Goal: Task Accomplishment & Management: Manage account settings

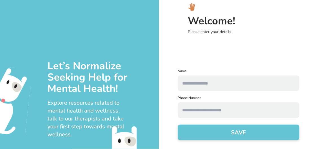
scroll to position [33, 0]
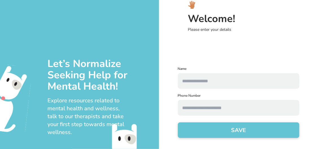
click at [209, 82] on input "text" at bounding box center [239, 81] width 122 height 16
type input "******"
click at [197, 92] on form "Name ****** Phone Number SAVE" at bounding box center [239, 105] width 122 height 78
click at [197, 103] on input "text" at bounding box center [239, 108] width 122 height 16
type input "**********"
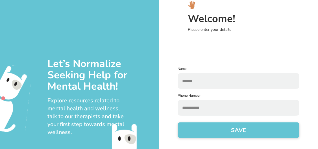
click at [205, 134] on button "SAVE" at bounding box center [239, 130] width 122 height 16
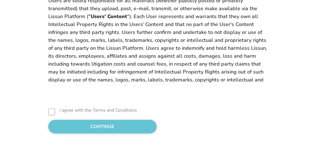
scroll to position [68, 0]
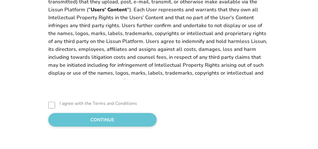
click at [123, 123] on button "CONTINUE" at bounding box center [102, 120] width 109 height 14
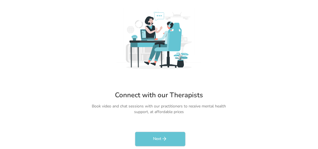
scroll to position [58, 0]
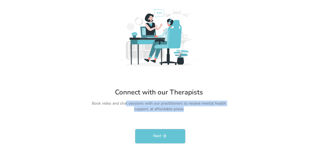
drag, startPoint x: 141, startPoint y: 103, endPoint x: 191, endPoint y: 107, distance: 50.5
click at [191, 107] on div "Book video and chat sessions with our practitioners to receive mental health su…" at bounding box center [159, 106] width 141 height 11
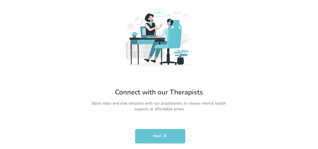
drag, startPoint x: 191, startPoint y: 107, endPoint x: 201, endPoint y: 113, distance: 11.3
click at [201, 91] on html "SKIP Connect with our Therapists Book video and chat sessions with our practiti…" at bounding box center [159, 16] width 318 height 149
click at [178, 131] on button "Next" at bounding box center [160, 136] width 51 height 15
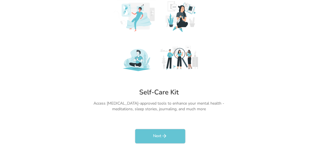
click at [160, 149] on div "Next" at bounding box center [159, 139] width 51 height 20
click at [159, 142] on button "Next" at bounding box center [160, 136] width 51 height 15
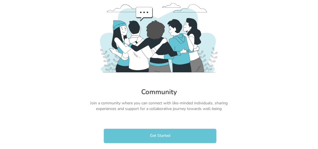
scroll to position [50, 0]
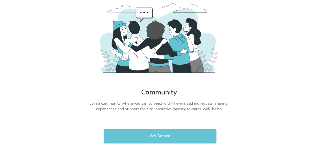
click at [185, 99] on html "Community Join a community where you can connect with like-minded individuals, …" at bounding box center [159, 24] width 318 height 149
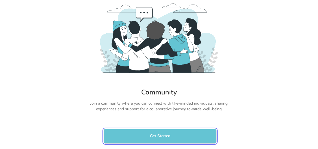
click at [179, 136] on button "Get Started" at bounding box center [160, 136] width 113 height 15
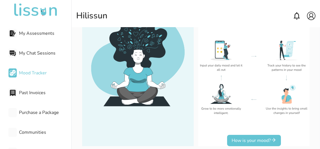
scroll to position [113, 0]
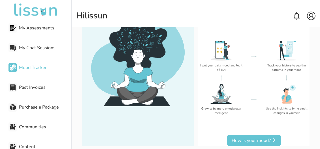
click at [39, 52] on div "My Chat Sessions" at bounding box center [39, 47] width 63 height 11
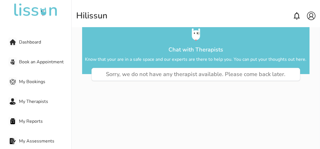
click at [30, 45] on span "Dashboard" at bounding box center [45, 42] width 52 height 7
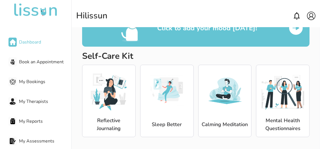
scroll to position [123, 0]
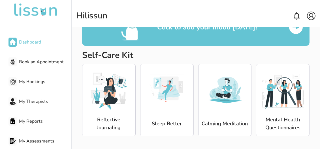
click at [267, 105] on img at bounding box center [282, 90] width 42 height 42
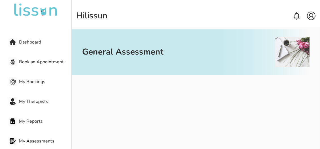
click at [26, 43] on span "Dashboard" at bounding box center [45, 42] width 52 height 7
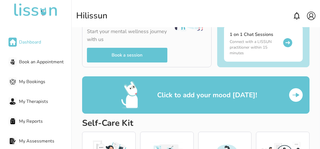
scroll to position [57, 0]
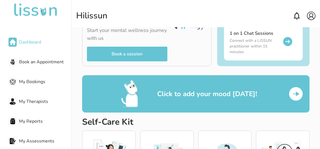
drag, startPoint x: 299, startPoint y: 89, endPoint x: 299, endPoint y: 92, distance: 3.1
click at [299, 89] on div at bounding box center [296, 94] width 14 height 14
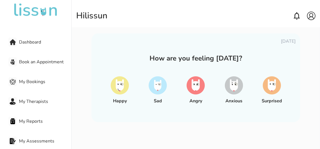
click at [120, 87] on img at bounding box center [120, 85] width 18 height 18
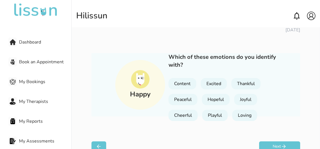
scroll to position [0, 0]
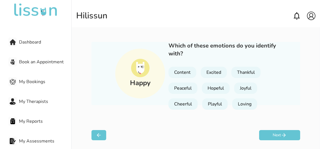
click at [271, 135] on button "Next" at bounding box center [279, 135] width 41 height 10
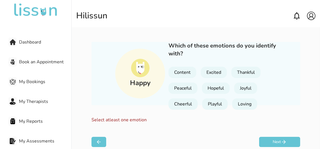
click at [104, 136] on div "[DATE] Happy Which of these emotions do you identify with? Content Excited Than…" at bounding box center [195, 75] width 227 height 144
click at [103, 139] on button at bounding box center [98, 142] width 15 height 10
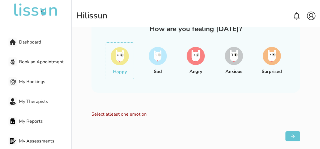
click at [240, 66] on div at bounding box center [234, 56] width 18 height 22
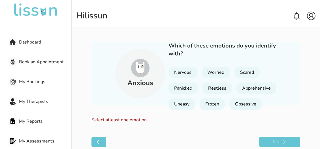
click at [220, 74] on div "Worried" at bounding box center [215, 72] width 28 height 11
click at [245, 76] on div "Scared" at bounding box center [246, 72] width 25 height 11
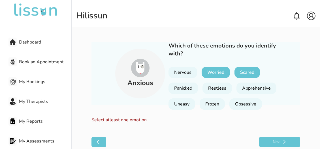
drag, startPoint x: 225, startPoint y: 72, endPoint x: 247, endPoint y: 99, distance: 34.4
click at [225, 72] on div "Worried" at bounding box center [215, 72] width 28 height 11
click at [272, 140] on button "Next" at bounding box center [279, 142] width 41 height 10
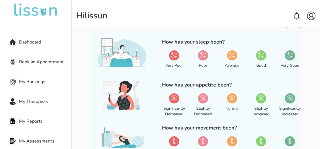
click at [201, 60] on div at bounding box center [203, 55] width 10 height 10
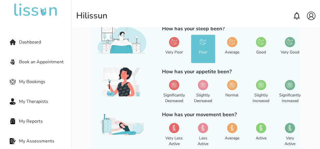
scroll to position [82, 0]
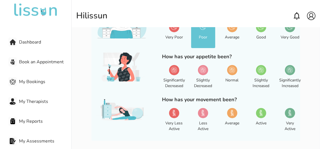
click at [231, 34] on div "Average" at bounding box center [232, 34] width 24 height 28
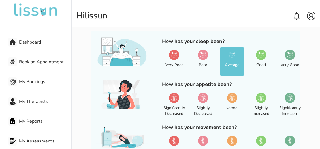
scroll to position [54, 0]
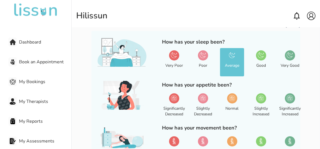
click at [253, 57] on div "Good" at bounding box center [261, 62] width 24 height 28
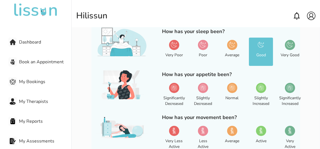
scroll to position [25, 0]
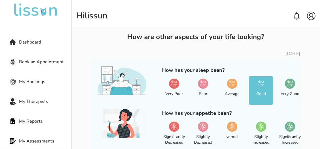
click at [237, 89] on div "Average" at bounding box center [232, 90] width 24 height 28
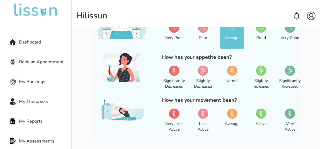
scroll to position [82, 0]
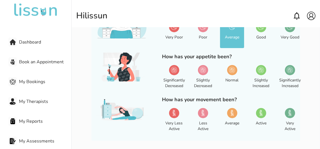
drag, startPoint x: 195, startPoint y: 76, endPoint x: 197, endPoint y: 79, distance: 3.2
click at [196, 76] on div "Slightly Decreased" at bounding box center [203, 77] width 24 height 28
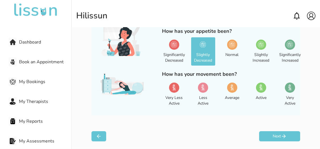
scroll to position [109, 0]
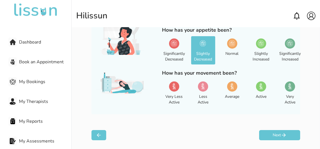
click at [230, 92] on div "Average" at bounding box center [232, 93] width 24 height 28
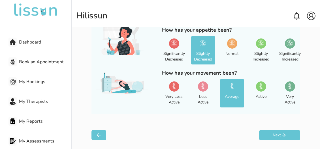
click at [281, 134] on icon at bounding box center [284, 135] width 6 height 6
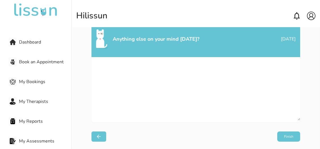
scroll to position [34, 0]
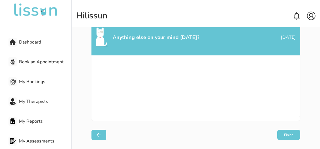
click at [286, 135] on button "Finish" at bounding box center [288, 135] width 23 height 10
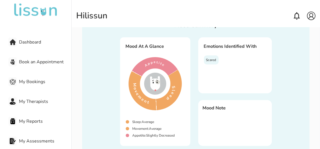
scroll to position [34, 0]
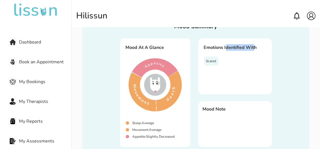
drag, startPoint x: 249, startPoint y: 46, endPoint x: 255, endPoint y: 45, distance: 5.9
click at [255, 45] on div "Emotions Identified With" at bounding box center [235, 47] width 62 height 7
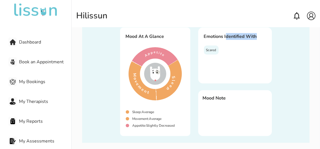
scroll to position [75, 0]
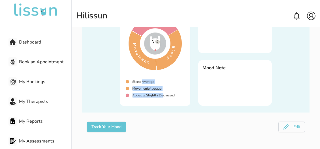
click at [171, 96] on div "Sleep : Average Movement : Average Appetite : Slightly Decreased" at bounding box center [155, 90] width 59 height 23
drag, startPoint x: 171, startPoint y: 96, endPoint x: 177, endPoint y: 101, distance: 7.9
click at [177, 101] on div "Sleep : Average Movement : Average Appetite : Slightly Decreased" at bounding box center [155, 90] width 59 height 23
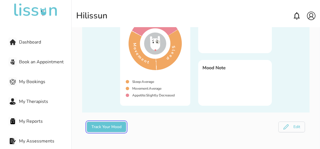
click at [113, 128] on button "Track Your Mood" at bounding box center [107, 127] width 40 height 11
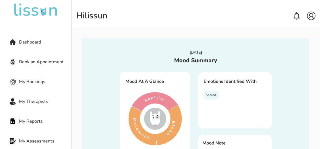
select select "**********"
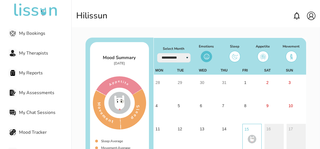
scroll to position [57, 0]
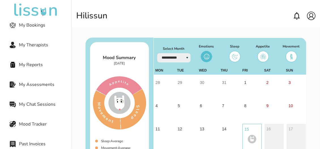
click at [45, 84] on span "My Assessments" at bounding box center [45, 84] width 52 height 7
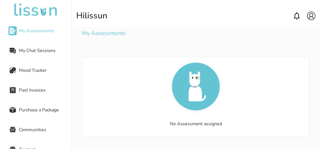
scroll to position [113, 0]
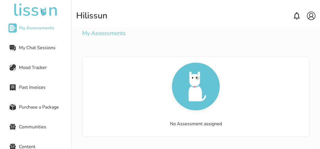
click at [30, 66] on span "Mood Tracker" at bounding box center [45, 67] width 52 height 7
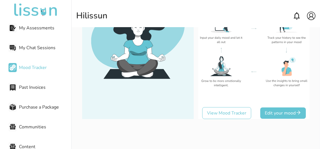
scroll to position [105, 0]
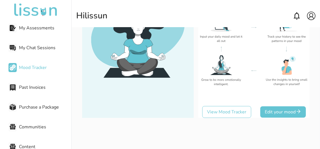
click at [240, 113] on button "View Mood Tracker" at bounding box center [226, 112] width 49 height 12
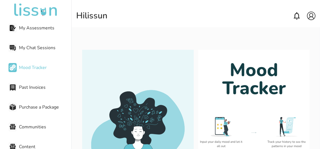
select select "**********"
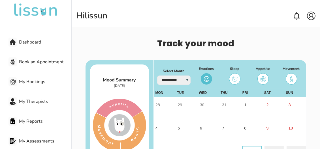
click at [30, 46] on div "Dashboard" at bounding box center [39, 41] width 63 height 11
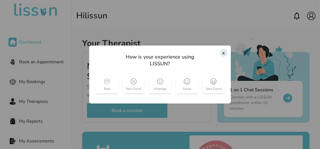
click at [223, 53] on div "x" at bounding box center [223, 53] width 8 height 8
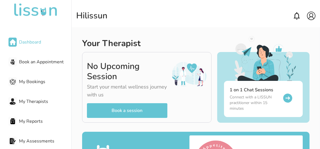
click at [315, 19] on img at bounding box center [311, 16] width 8 height 8
click at [300, 25] on p "My Account" at bounding box center [299, 26] width 18 height 5
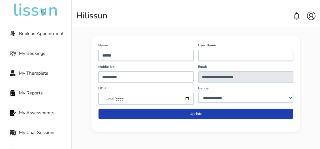
scroll to position [28, 0]
click at [32, 68] on div "My Therapists" at bounding box center [39, 73] width 63 height 11
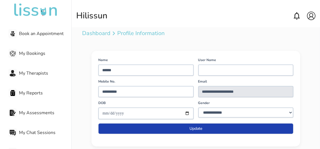
click at [33, 54] on span "My Bookings" at bounding box center [45, 53] width 52 height 7
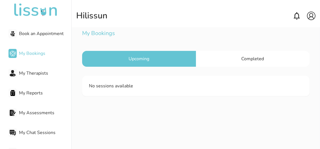
click at [47, 33] on span "Book an Appointment" at bounding box center [45, 33] width 52 height 7
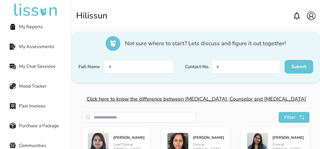
scroll to position [113, 0]
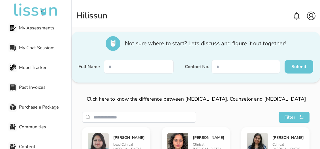
click at [31, 70] on span "Mood Tracker" at bounding box center [45, 67] width 52 height 7
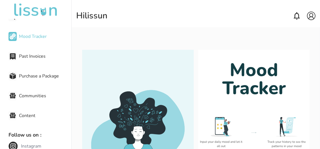
scroll to position [198, 0]
